Goal: Task Accomplishment & Management: Complete application form

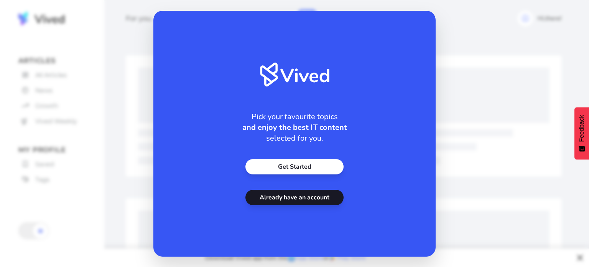
click at [314, 162] on link "Get Started" at bounding box center [295, 166] width 98 height 15
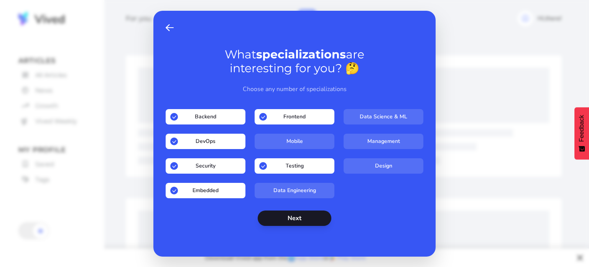
click at [291, 215] on button "Next" at bounding box center [295, 217] width 74 height 15
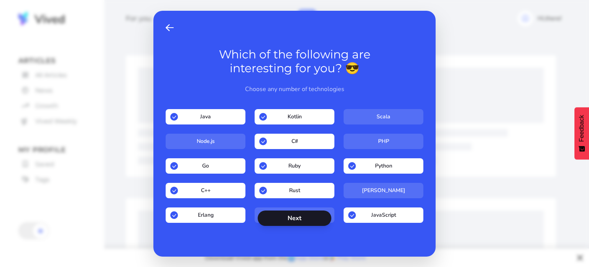
click at [230, 139] on input "Node.js" at bounding box center [206, 140] width 80 height 15
checkbox input "****"
click at [320, 217] on button "Next" at bounding box center [295, 217] width 74 height 15
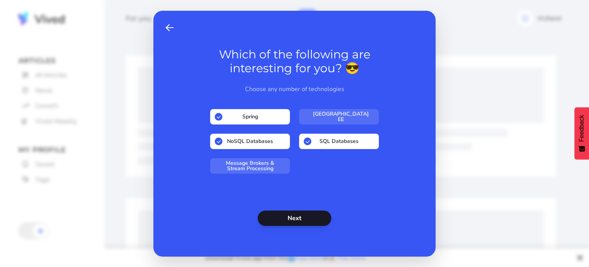
click at [318, 217] on button "Next" at bounding box center [295, 217] width 74 height 15
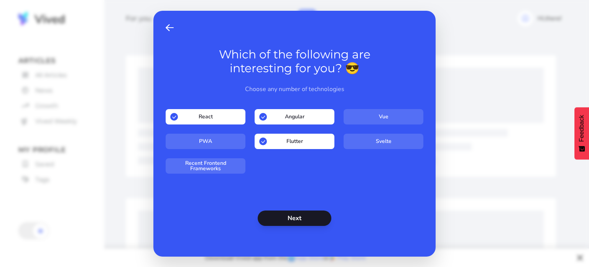
click at [318, 218] on button "Next" at bounding box center [295, 217] width 74 height 15
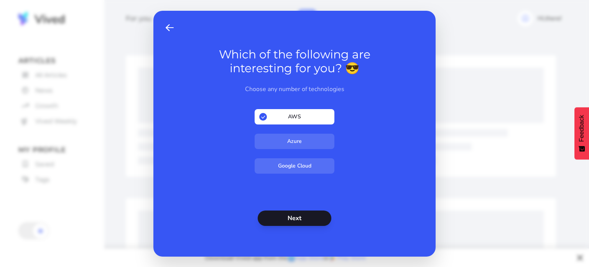
click at [312, 214] on button "Next" at bounding box center [295, 217] width 74 height 15
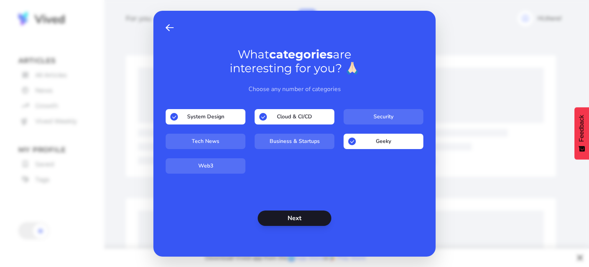
click at [216, 142] on input "Tech News" at bounding box center [206, 140] width 80 height 15
checkbox input "****"
click at [292, 215] on button "Next" at bounding box center [295, 217] width 74 height 15
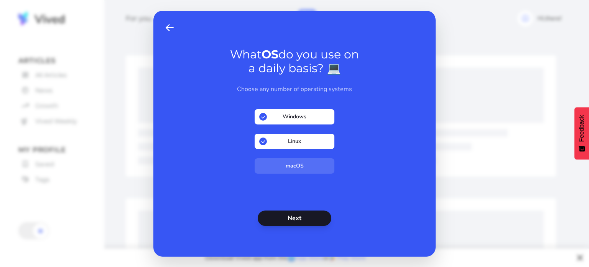
click at [303, 217] on button "Next" at bounding box center [295, 217] width 74 height 15
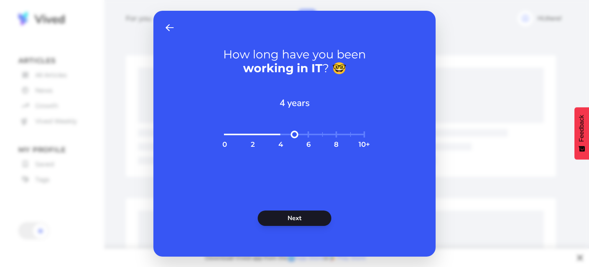
click at [305, 216] on button "Next" at bounding box center [295, 217] width 74 height 15
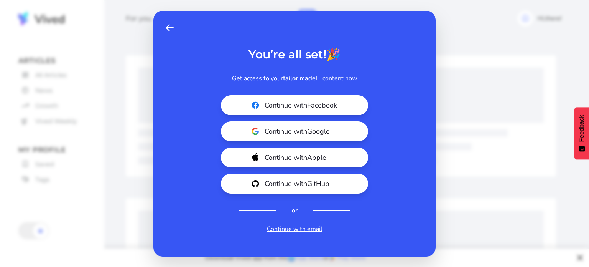
click at [308, 226] on link "Continue with email" at bounding box center [295, 228] width 56 height 9
